Goal: Navigation & Orientation: Go to known website

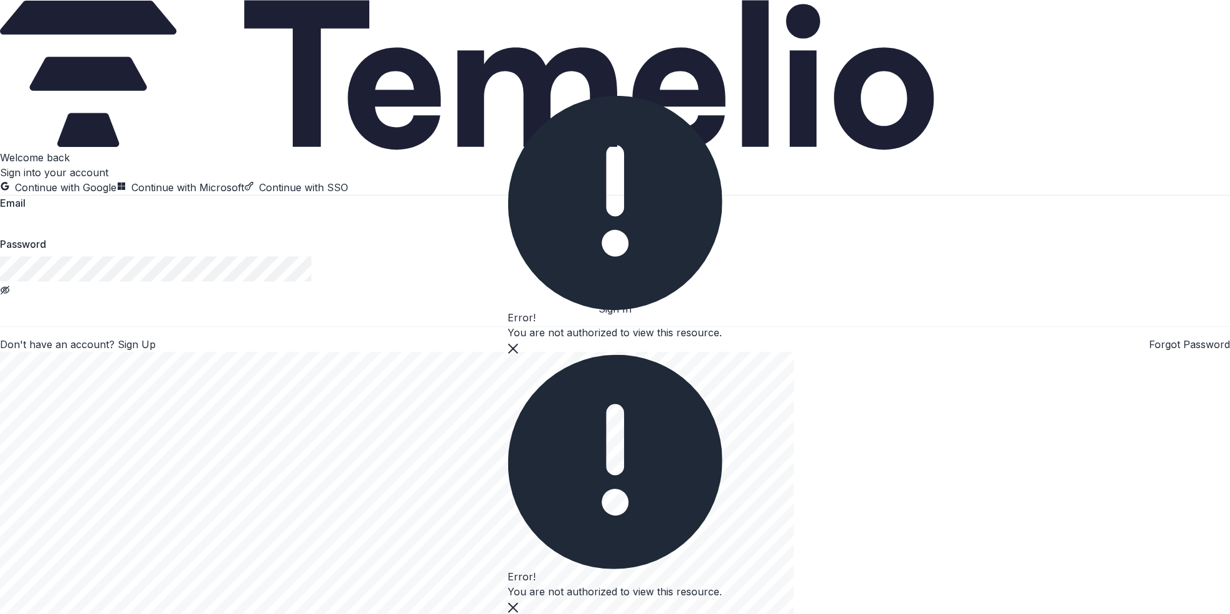
type input "**********"
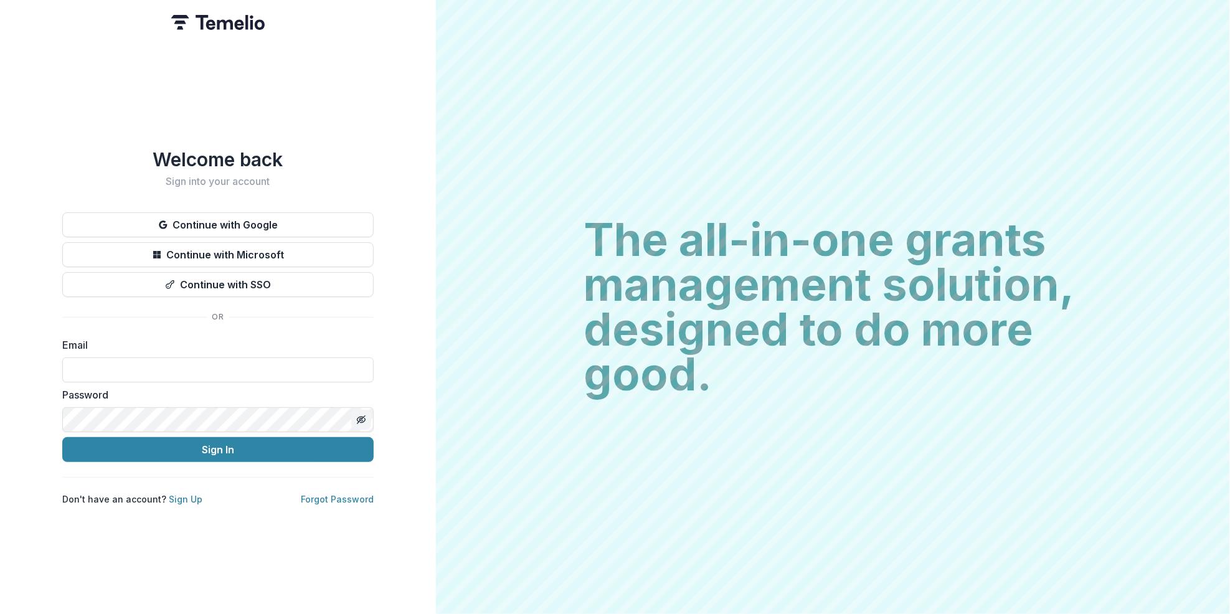
type input "**********"
click at [363, 415] on icon "Toggle password visibility" at bounding box center [361, 420] width 10 height 10
